Goal: Navigation & Orientation: Find specific page/section

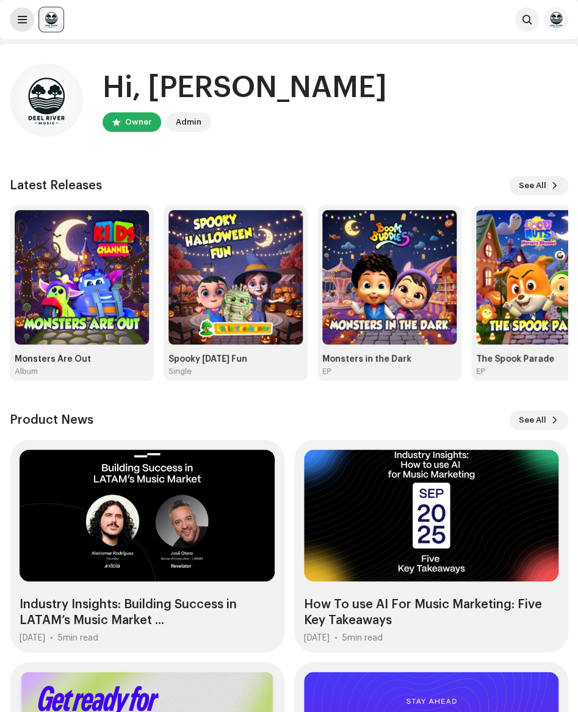
click at [21, 20] on span at bounding box center [22, 20] width 9 height 10
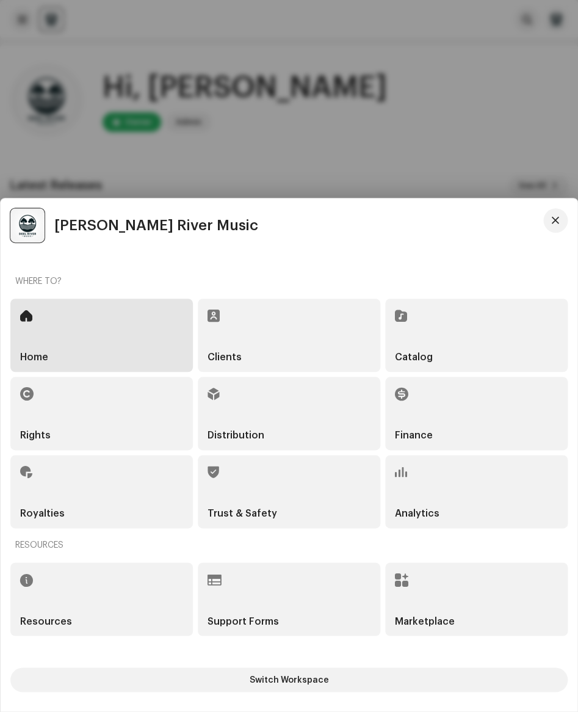
click at [426, 344] on div "Catalog" at bounding box center [476, 335] width 183 height 73
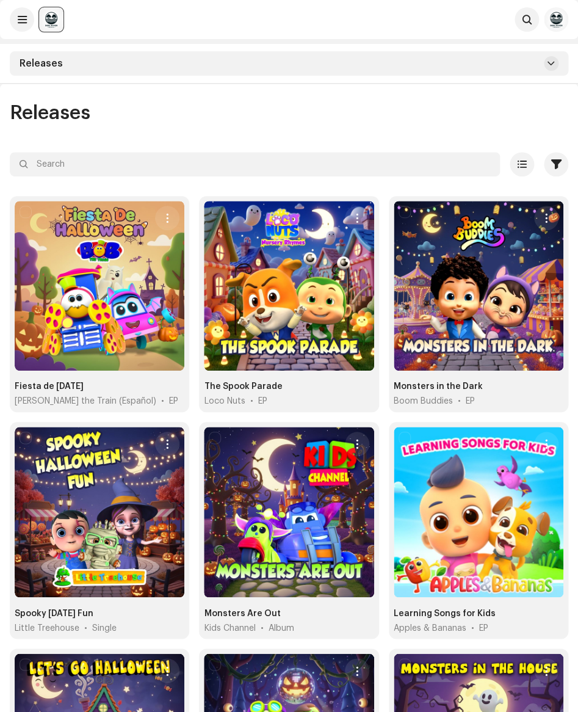
click at [176, 67] on div "Releases" at bounding box center [289, 63] width 559 height 24
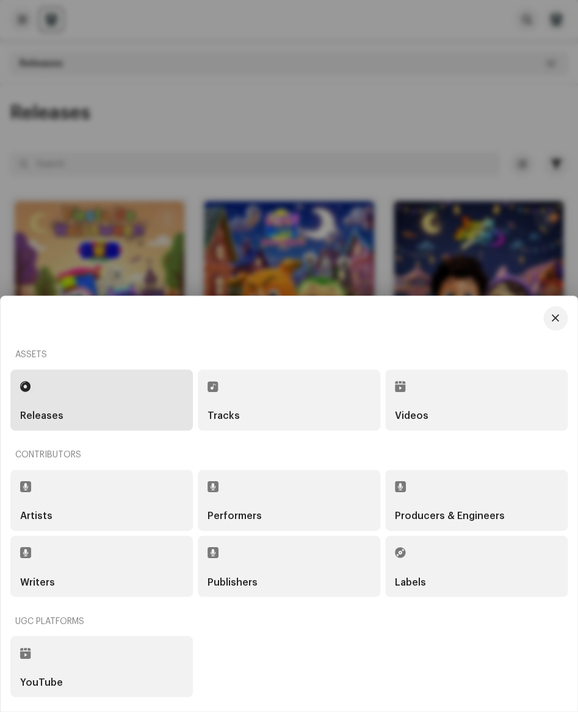
click at [230, 395] on div "Tracks" at bounding box center [289, 400] width 163 height 42
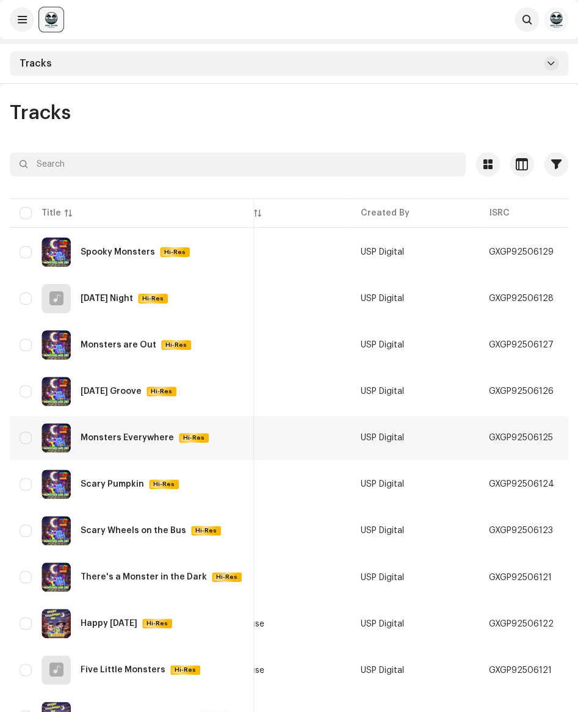
scroll to position [0, 194]
click at [561, 253] on span "button" at bounding box center [564, 252] width 7 height 10
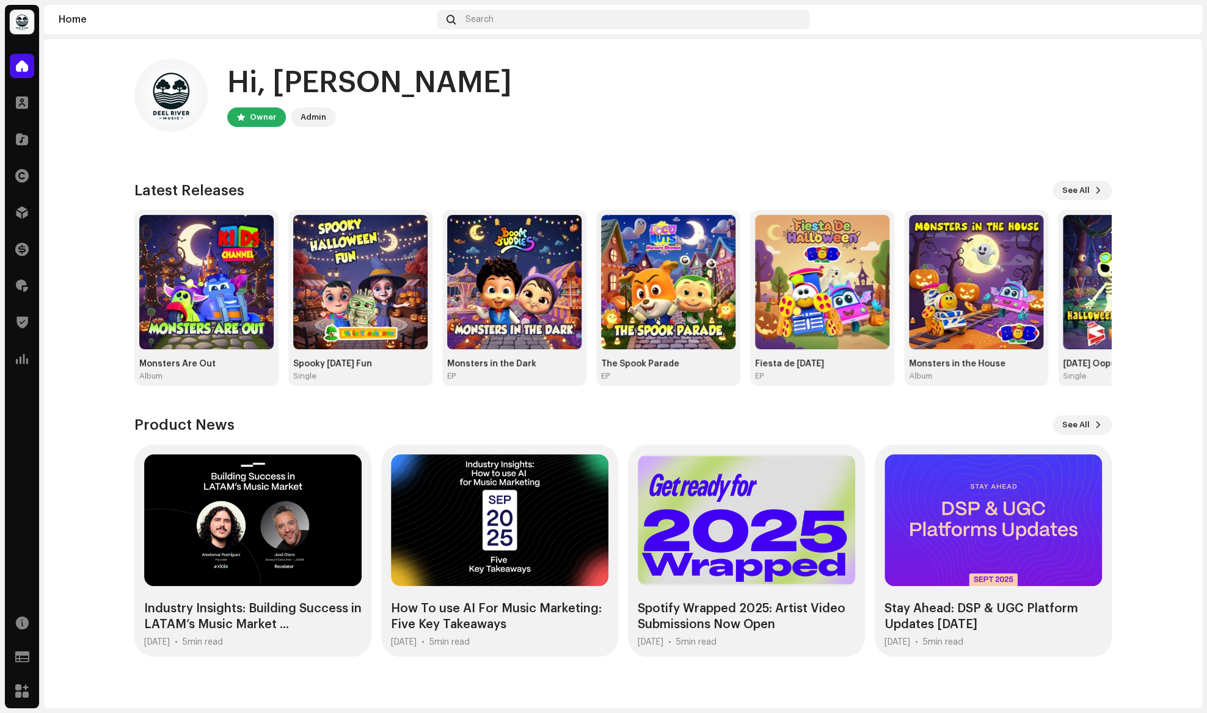
click at [1178, 20] on img at bounding box center [1177, 20] width 20 height 20
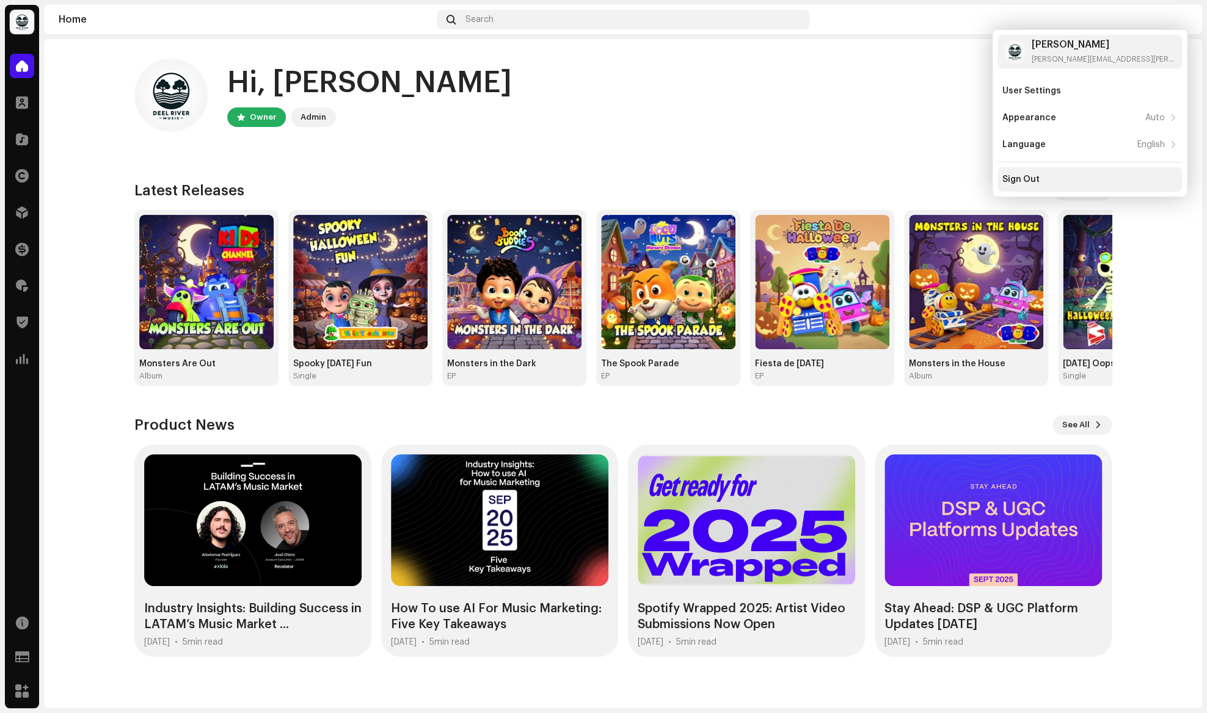
click at [1036, 186] on div "Sign Out" at bounding box center [1089, 179] width 184 height 24
